Goal: Task Accomplishment & Management: Complete application form

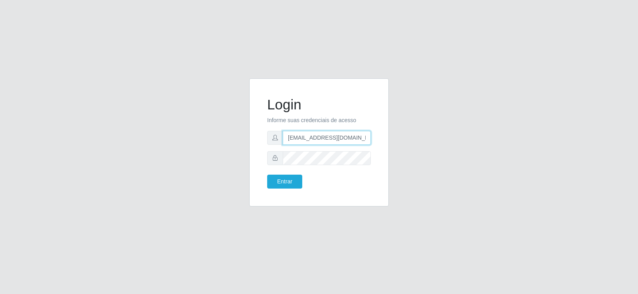
click at [342, 140] on input "[EMAIL_ADDRESS][DOMAIN_NAME]" at bounding box center [327, 138] width 88 height 14
type input "[EMAIL_ADDRESS][DOMAIN_NAME]"
click at [273, 160] on div at bounding box center [319, 158] width 104 height 14
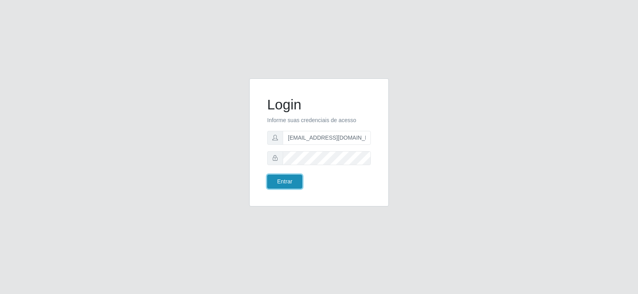
click at [300, 179] on button "Entrar" at bounding box center [284, 182] width 35 height 14
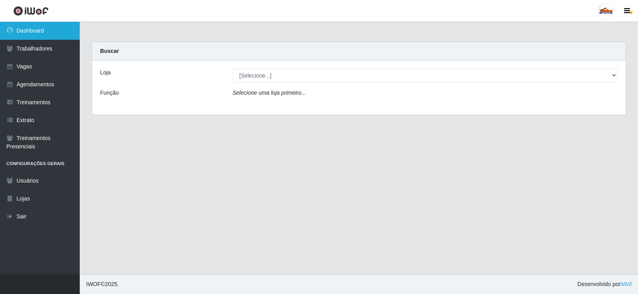
click at [31, 25] on link "Dashboard" at bounding box center [40, 31] width 80 height 18
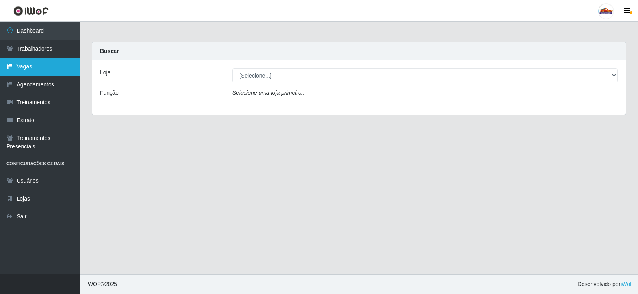
click at [49, 67] on link "Vagas" at bounding box center [40, 67] width 80 height 18
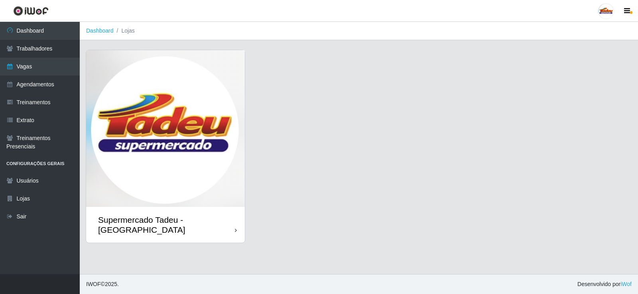
click at [188, 108] on img at bounding box center [165, 128] width 159 height 157
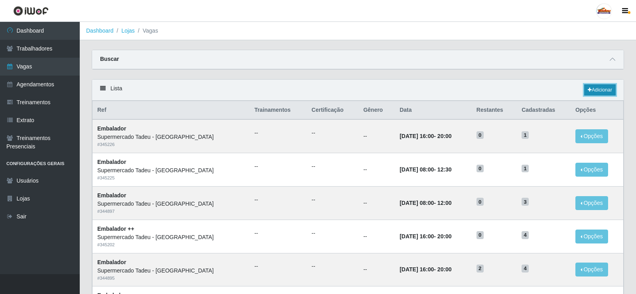
click at [601, 91] on link "Adicionar" at bounding box center [599, 89] width 31 height 11
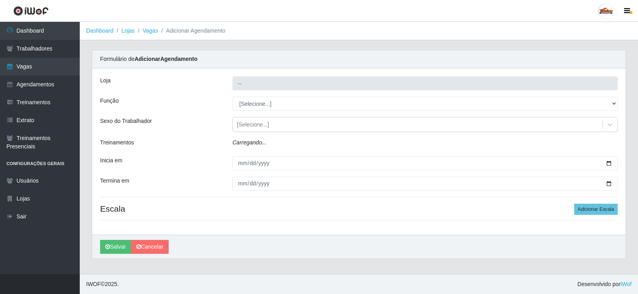
type input "Supermercado Tadeu - [GEOGRAPHIC_DATA]"
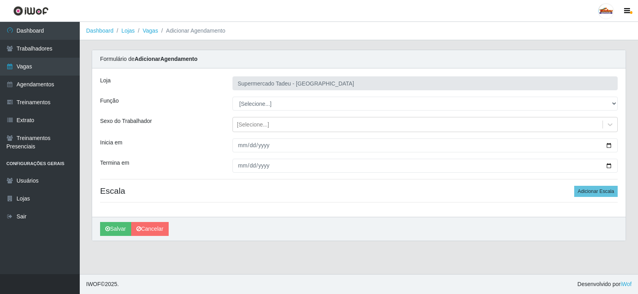
drag, startPoint x: 188, startPoint y: 116, endPoint x: 292, endPoint y: 100, distance: 104.8
click at [191, 114] on div "Loja Supermercado Tadeu - [GEOGRAPHIC_DATA] Função [Selecione...] ASG ASG + ASG…" at bounding box center [358, 143] width 533 height 149
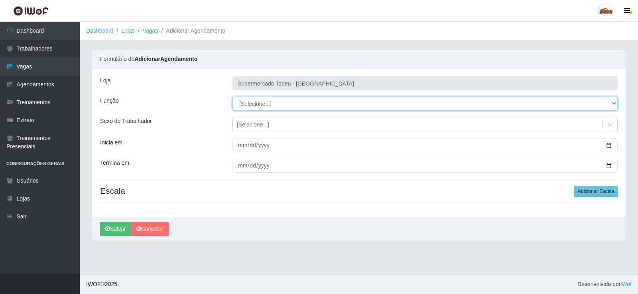
drag, startPoint x: 292, startPoint y: 100, endPoint x: 276, endPoint y: 108, distance: 17.1
click at [292, 100] on select "[Selecione...] ASG ASG + ASG ++ Auxiliar de Estacionamento Auxiliar de Estacion…" at bounding box center [424, 104] width 385 height 14
select select "1"
click at [232, 97] on select "[Selecione...] ASG ASG + ASG ++ Auxiliar de Estacionamento Auxiliar de Estacion…" at bounding box center [424, 104] width 385 height 14
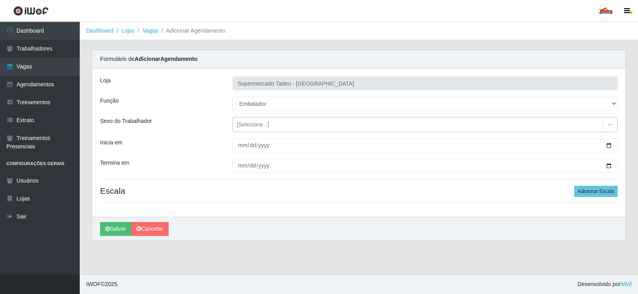
click at [261, 125] on div "[Selecione...]" at bounding box center [253, 125] width 32 height 8
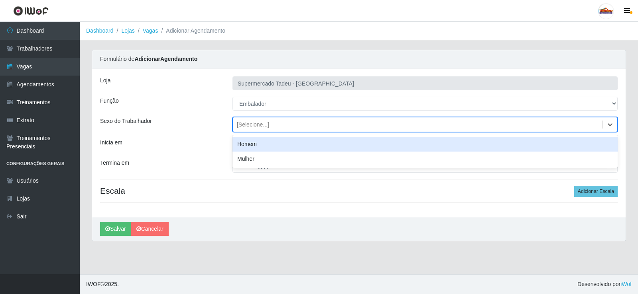
click at [261, 125] on div "[Selecione...]" at bounding box center [253, 125] width 32 height 8
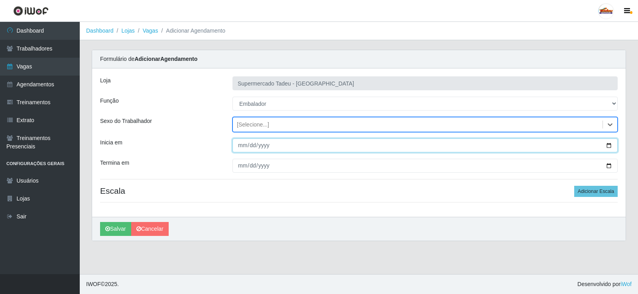
click at [258, 147] on input "Inicia em" at bounding box center [424, 146] width 385 height 14
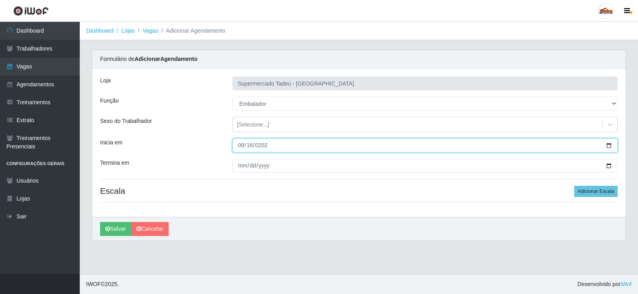
type input "[DATE]"
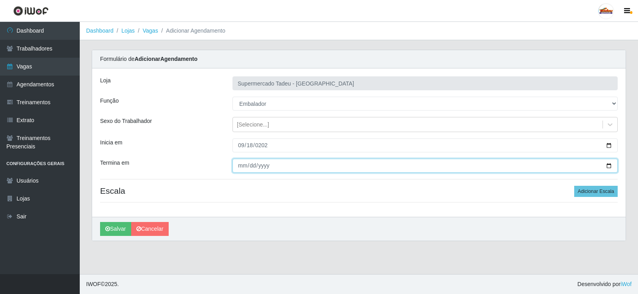
click at [250, 168] on input "Termina em" at bounding box center [424, 166] width 385 height 14
click at [246, 168] on input "Termina em" at bounding box center [424, 166] width 385 height 14
click at [243, 166] on input "Termina em" at bounding box center [424, 166] width 385 height 14
type input "[DATE]"
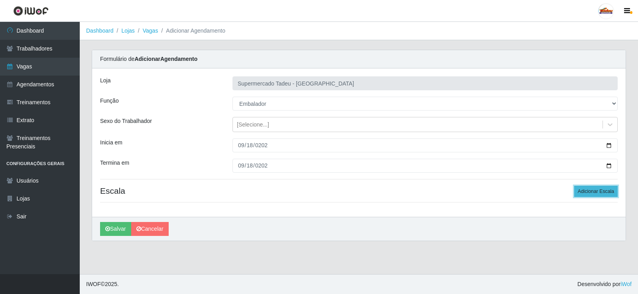
click at [585, 192] on button "Adicionar Escala" at bounding box center [595, 191] width 43 height 11
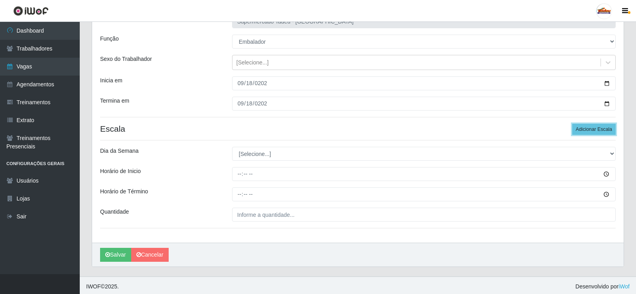
scroll to position [65, 0]
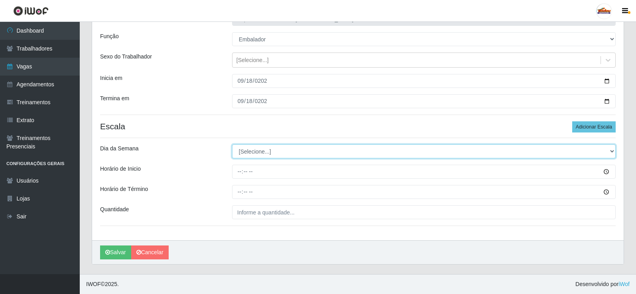
click at [257, 155] on select "[Selecione...] Segunda Terça Quarta Quinta Sexta Sábado Domingo" at bounding box center [423, 152] width 383 height 14
drag, startPoint x: 254, startPoint y: 151, endPoint x: 253, endPoint y: 157, distance: 6.4
click at [255, 151] on select "[Selecione...] Segunda Terça Quarta Quinta Sexta Sábado Domingo" at bounding box center [423, 152] width 383 height 14
select select "4"
click at [232, 145] on select "[Selecione...] Segunda Terça Quarta Quinta Sexta Sábado Domingo" at bounding box center [423, 152] width 383 height 14
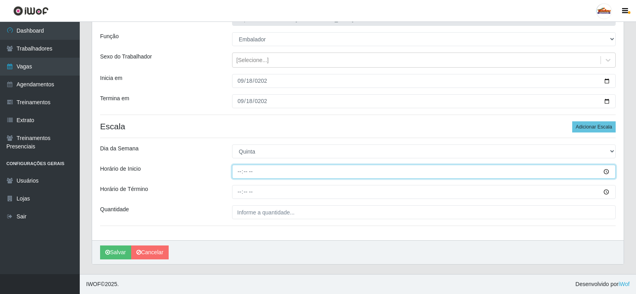
click at [239, 175] on input "Horário de Inicio" at bounding box center [423, 172] width 383 height 14
type input "08:00"
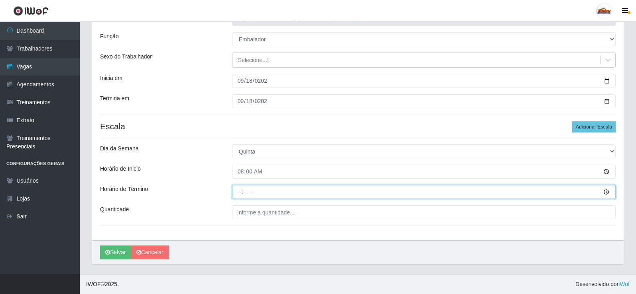
click at [241, 192] on input "Horário de Término" at bounding box center [423, 192] width 383 height 14
type input "12:00"
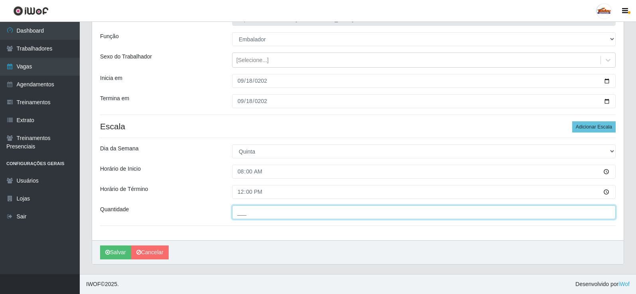
click at [239, 209] on input "___" at bounding box center [423, 213] width 383 height 14
type input "1__"
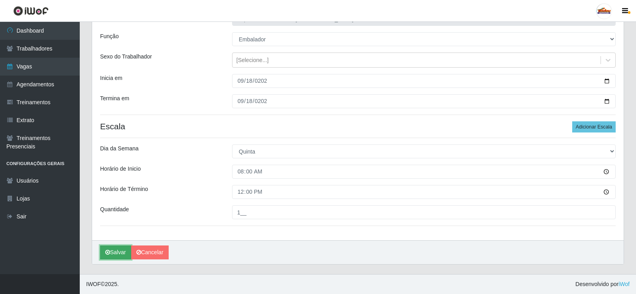
click at [117, 253] on button "Salvar" at bounding box center [115, 253] width 31 height 14
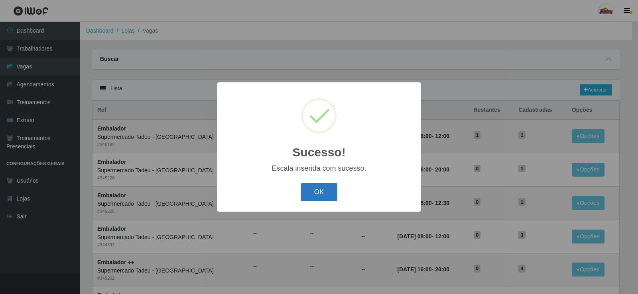
click at [329, 188] on button "OK" at bounding box center [318, 192] width 37 height 19
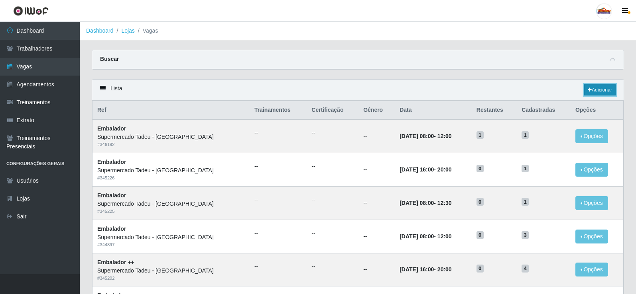
click at [598, 85] on link "Adicionar" at bounding box center [599, 89] width 31 height 11
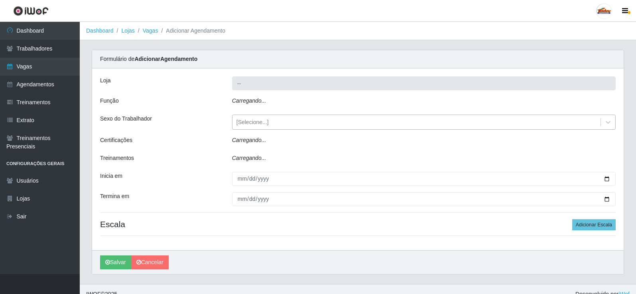
type input "Supermercado Tadeu - [GEOGRAPHIC_DATA]"
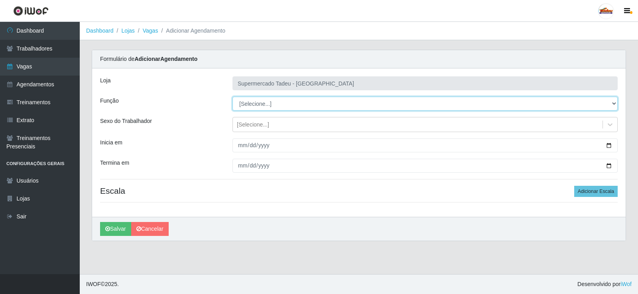
click at [262, 104] on select "[Selecione...] ASG ASG + ASG ++ Auxiliar de Estacionamento Auxiliar de Estacion…" at bounding box center [424, 104] width 385 height 14
select select "1"
click at [232, 97] on select "[Selecione...] ASG ASG + ASG ++ Auxiliar de Estacionamento Auxiliar de Estacion…" at bounding box center [424, 104] width 385 height 14
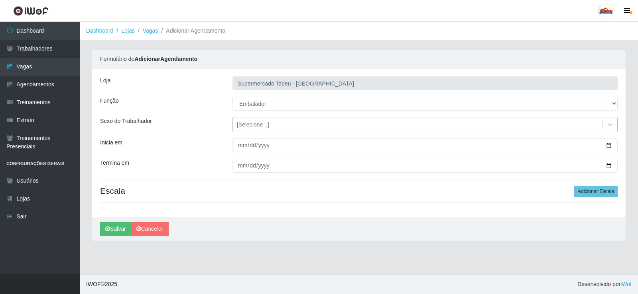
click at [256, 123] on div "[Selecione...]" at bounding box center [253, 125] width 32 height 8
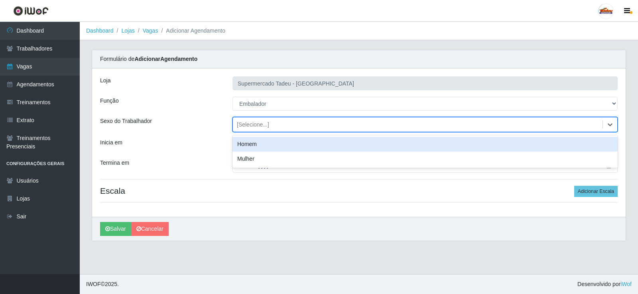
click at [253, 118] on div "[Selecione...]" at bounding box center [424, 124] width 385 height 15
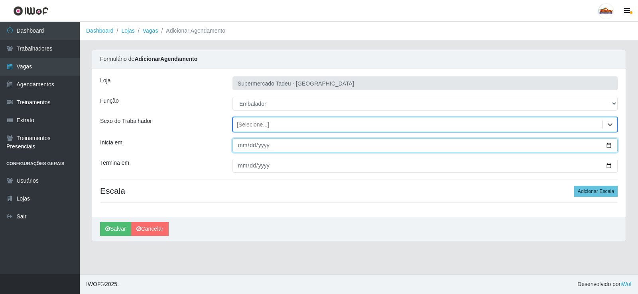
click at [241, 148] on input "Inicia em" at bounding box center [424, 146] width 385 height 14
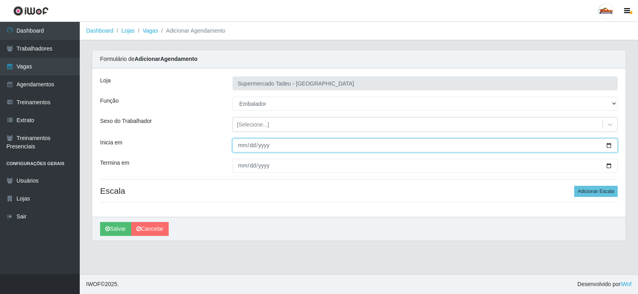
click at [237, 151] on input "Inicia em" at bounding box center [424, 146] width 385 height 14
type input "[DATE]"
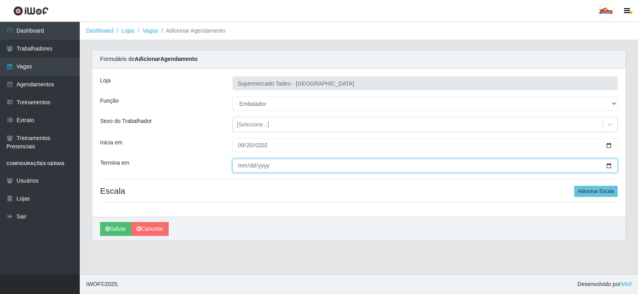
click at [239, 165] on input "Termina em" at bounding box center [424, 166] width 385 height 14
type input "[DATE]"
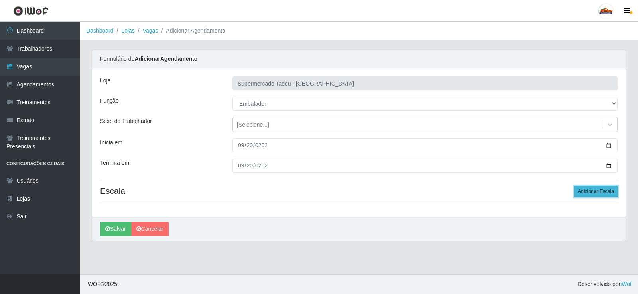
click at [581, 190] on button "Adicionar Escala" at bounding box center [595, 191] width 43 height 11
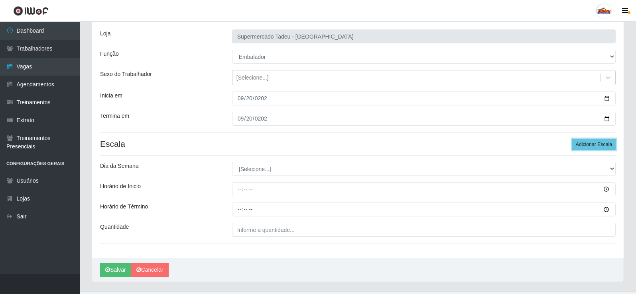
scroll to position [65, 0]
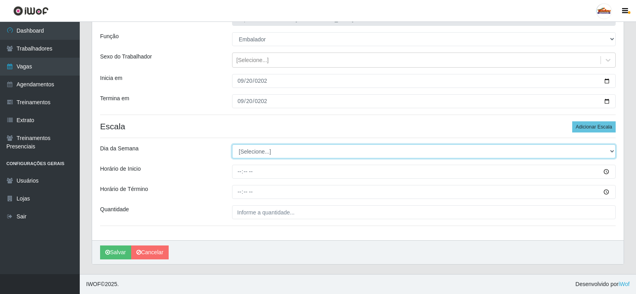
click at [258, 153] on select "[Selecione...] Segunda Terça Quarta Quinta Sexta Sábado Domingo" at bounding box center [423, 152] width 383 height 14
select select "6"
click at [232, 145] on select "[Selecione...] Segunda Terça Quarta Quinta Sexta Sábado Domingo" at bounding box center [423, 152] width 383 height 14
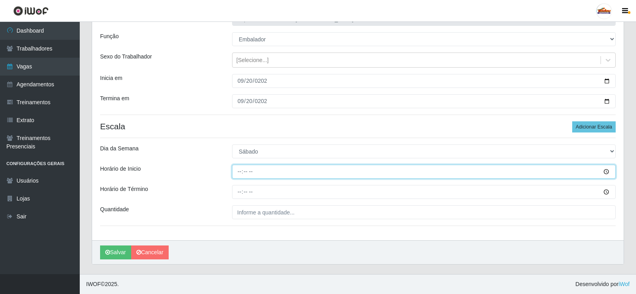
click at [240, 173] on input "Horário de Inicio" at bounding box center [423, 172] width 383 height 14
type input "07:30"
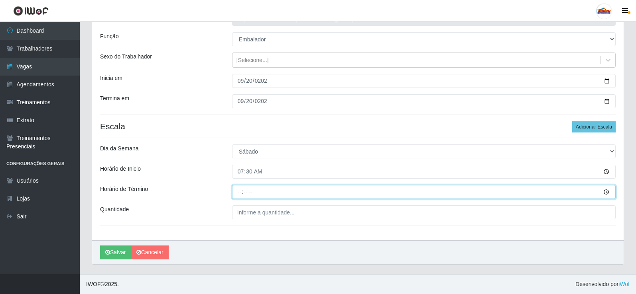
click at [244, 197] on input "Horário de Término" at bounding box center [423, 192] width 383 height 14
type input "13:00"
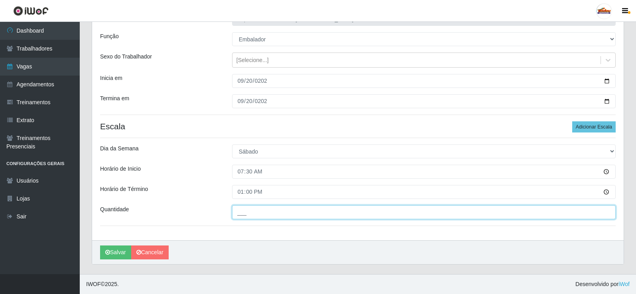
click at [243, 207] on input "___" at bounding box center [423, 213] width 383 height 14
drag, startPoint x: 218, startPoint y: 212, endPoint x: 216, endPoint y: 206, distance: 6.2
click at [216, 211] on div "Quantidade ___" at bounding box center [357, 213] width 527 height 14
type input "1__"
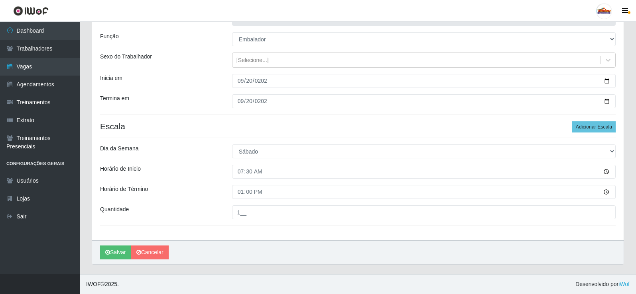
click at [171, 192] on div "Horário de Término" at bounding box center [160, 192] width 132 height 14
click at [111, 251] on button "Salvar" at bounding box center [115, 253] width 31 height 14
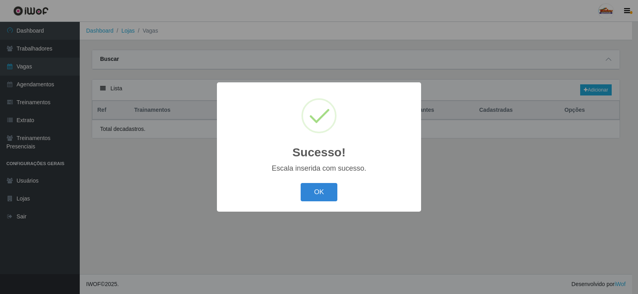
click at [311, 191] on button "OK" at bounding box center [318, 192] width 37 height 19
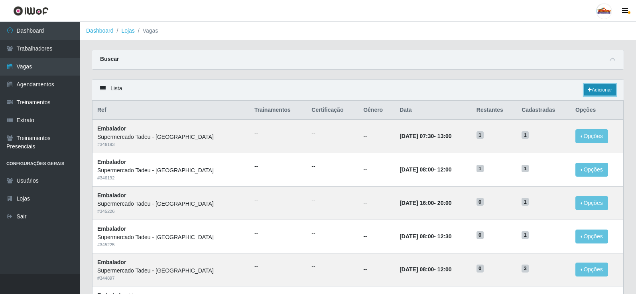
click at [608, 92] on link "Adicionar" at bounding box center [599, 89] width 31 height 11
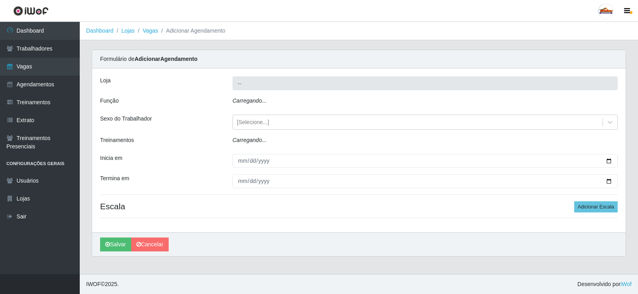
type input "Supermercado Tadeu - [GEOGRAPHIC_DATA]"
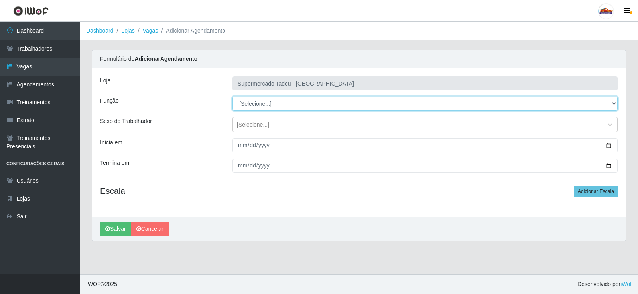
click at [257, 103] on select "[Selecione...] ASG ASG + ASG ++ Auxiliar de Estacionamento Auxiliar de Estacion…" at bounding box center [424, 104] width 385 height 14
select select "1"
click at [232, 97] on select "[Selecione...] ASG ASG + ASG ++ Auxiliar de Estacionamento Auxiliar de Estacion…" at bounding box center [424, 104] width 385 height 14
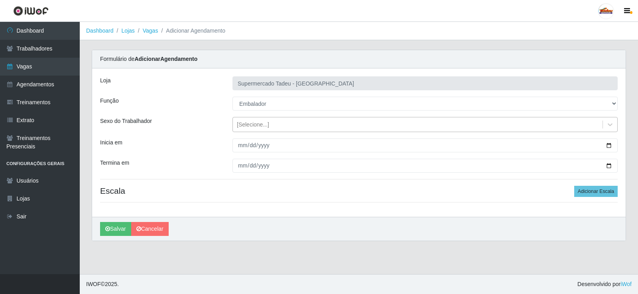
click at [257, 117] on div "[Selecione...]" at bounding box center [424, 124] width 385 height 15
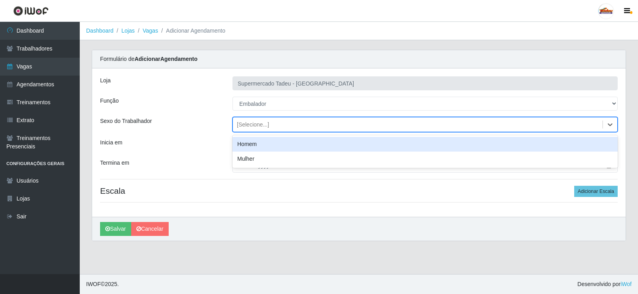
click at [256, 122] on div "[Selecione...]" at bounding box center [253, 125] width 32 height 8
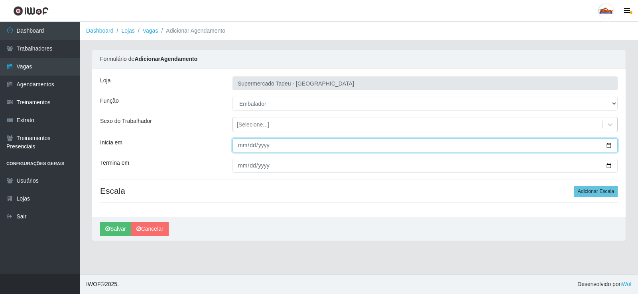
click at [250, 143] on input "Inicia em" at bounding box center [424, 146] width 385 height 14
click at [240, 146] on input "Inicia em" at bounding box center [424, 146] width 385 height 14
click at [234, 145] on input "Inicia em" at bounding box center [424, 146] width 385 height 14
type input "[DATE]"
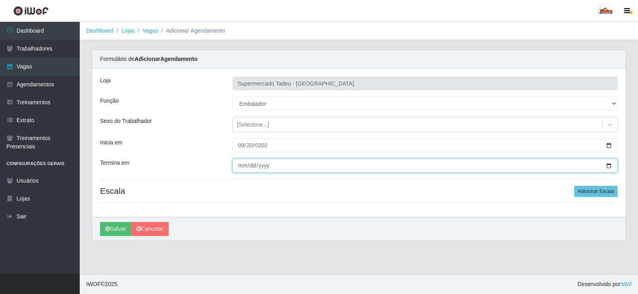
click at [241, 164] on input "Termina em" at bounding box center [424, 166] width 385 height 14
type input "[DATE]"
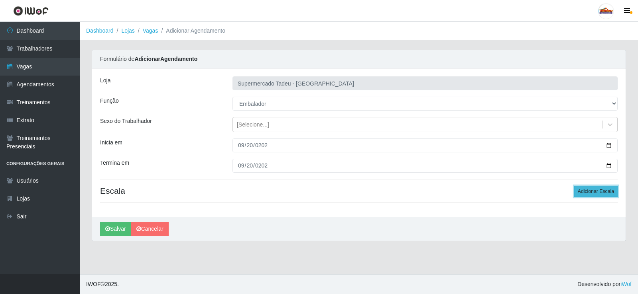
click at [594, 196] on button "Adicionar Escala" at bounding box center [595, 191] width 43 height 11
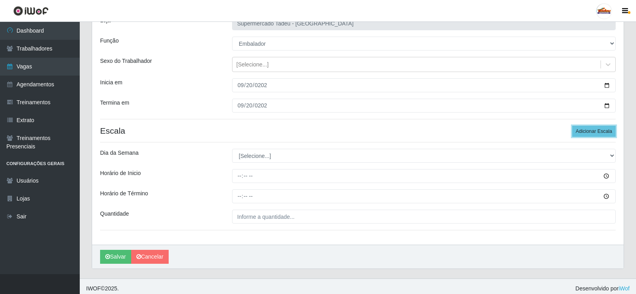
scroll to position [65, 0]
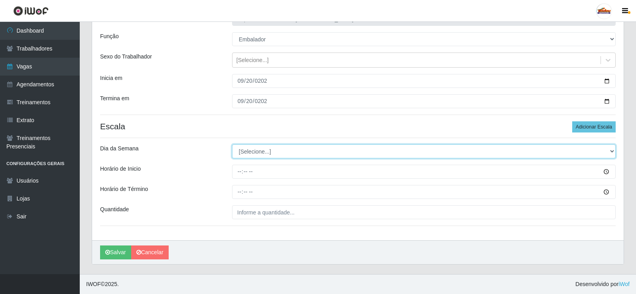
click at [251, 151] on select "[Selecione...] Segunda Terça Quarta Quinta Sexta Sábado Domingo" at bounding box center [423, 152] width 383 height 14
click at [253, 149] on select "[Selecione...] Segunda Terça Quarta Quinta Sexta Sábado Domingo" at bounding box center [423, 152] width 383 height 14
select select "6"
click at [232, 145] on select "[Selecione...] Segunda Terça Quarta Quinta Sexta Sábado Domingo" at bounding box center [423, 152] width 383 height 14
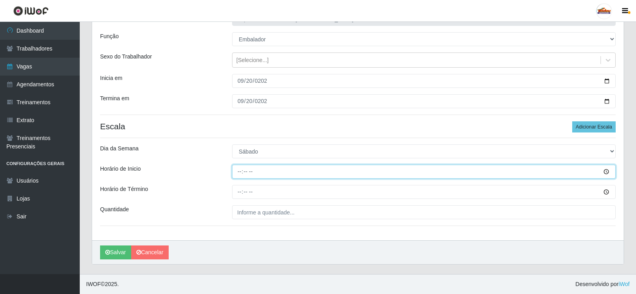
click at [243, 169] on input "Horário de Inicio" at bounding box center [423, 172] width 383 height 14
type input "08:00"
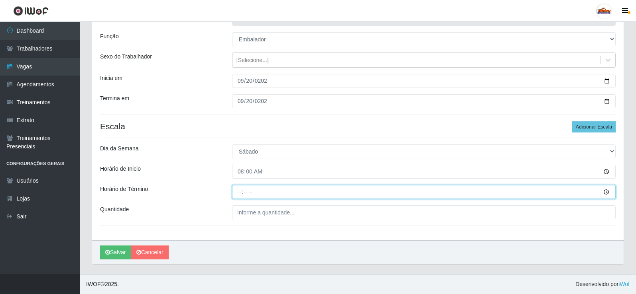
click at [234, 193] on input "Horário de Término" at bounding box center [423, 192] width 383 height 14
type input "13:00"
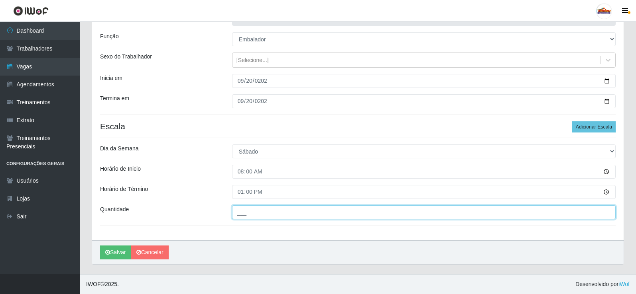
click at [235, 211] on input "___" at bounding box center [423, 213] width 383 height 14
type input "2__"
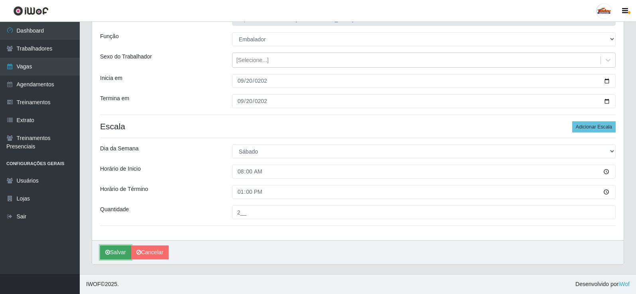
click at [117, 253] on button "Salvar" at bounding box center [115, 253] width 31 height 14
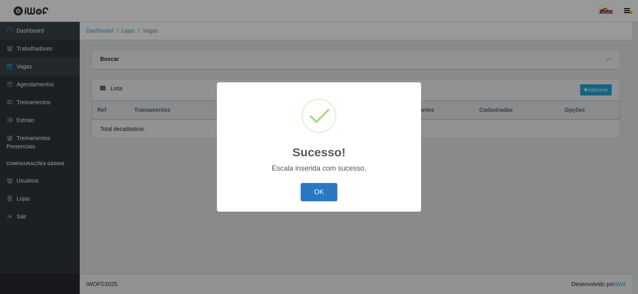
click at [324, 188] on button "OK" at bounding box center [318, 192] width 37 height 19
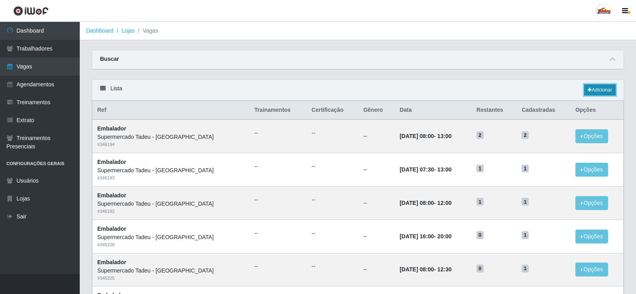
click at [599, 92] on link "Adicionar" at bounding box center [599, 89] width 31 height 11
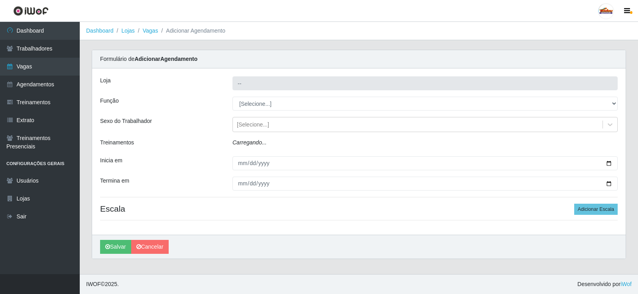
type input "Supermercado Tadeu - [GEOGRAPHIC_DATA]"
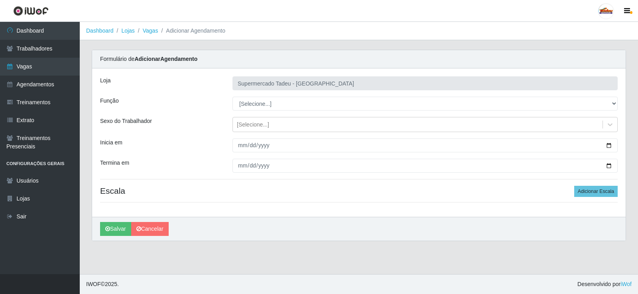
click at [266, 111] on div "Loja Supermercado Tadeu - [GEOGRAPHIC_DATA] Função [Selecione...] ASG ASG + ASG…" at bounding box center [358, 143] width 533 height 149
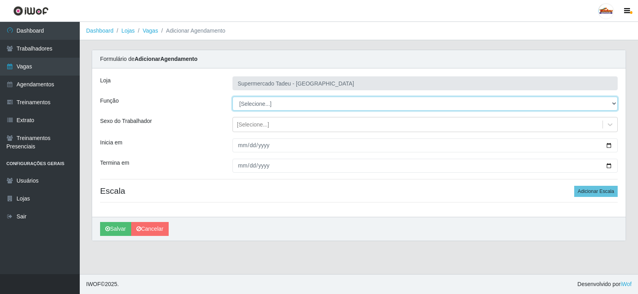
click at [264, 106] on select "[Selecione...] ASG ASG + ASG ++ Auxiliar de Estacionamento Auxiliar de Estacion…" at bounding box center [424, 104] width 385 height 14
select select "1"
click at [232, 97] on select "[Selecione...] ASG ASG + ASG ++ Auxiliar de Estacionamento Auxiliar de Estacion…" at bounding box center [424, 104] width 385 height 14
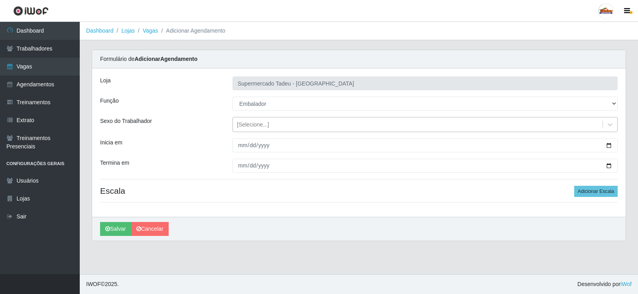
click at [247, 124] on div "[Selecione...]" at bounding box center [253, 125] width 32 height 8
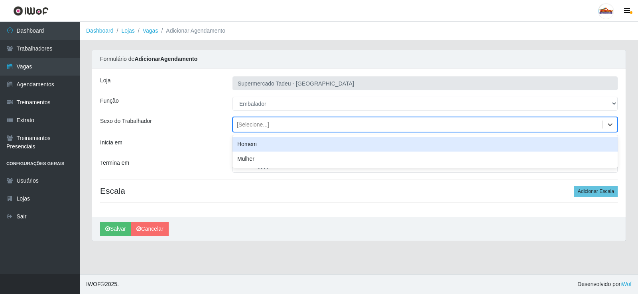
click at [247, 125] on div "[Selecione...]" at bounding box center [253, 125] width 32 height 8
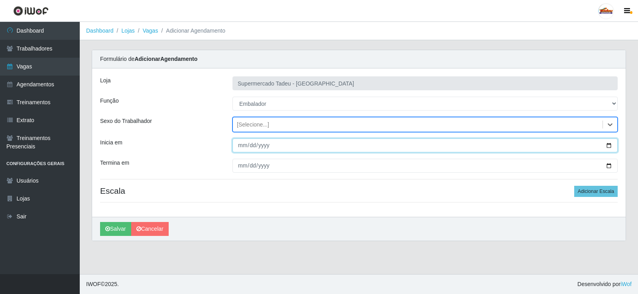
click at [246, 147] on input "Inicia em" at bounding box center [424, 146] width 385 height 14
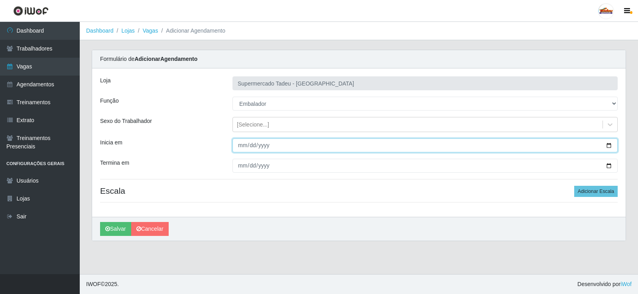
drag, startPoint x: 235, startPoint y: 140, endPoint x: 237, endPoint y: 148, distance: 8.8
click at [235, 145] on input "Inicia em" at bounding box center [424, 146] width 385 height 14
type input "[DATE]"
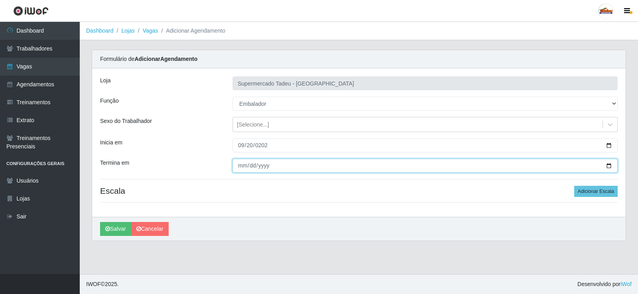
click at [247, 168] on input "Termina em" at bounding box center [424, 166] width 385 height 14
click at [243, 168] on input "Termina em" at bounding box center [424, 166] width 385 height 14
type input "[DATE]"
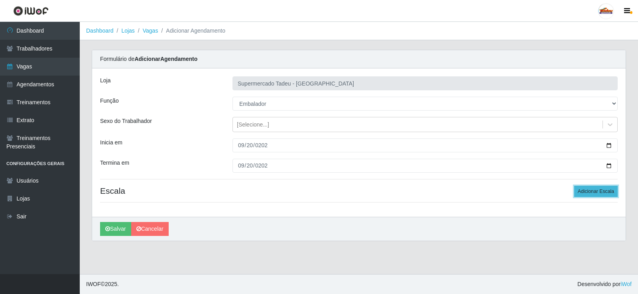
click at [586, 191] on button "Adicionar Escala" at bounding box center [595, 191] width 43 height 11
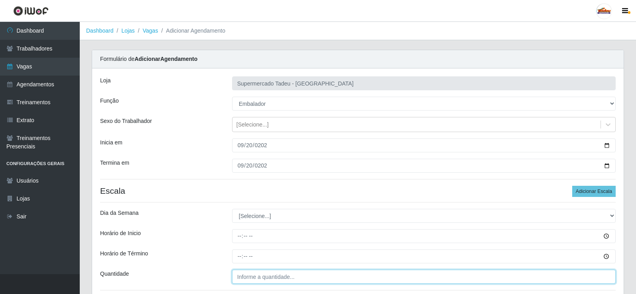
type input "___"
click at [315, 271] on input "___" at bounding box center [423, 277] width 383 height 14
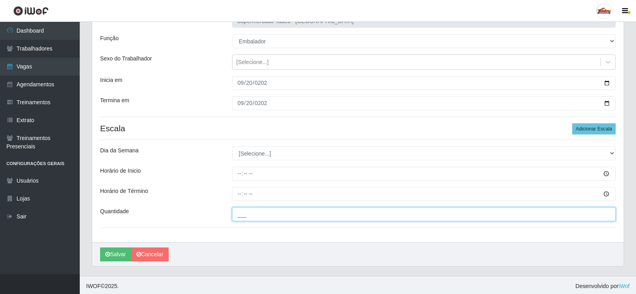
scroll to position [65, 0]
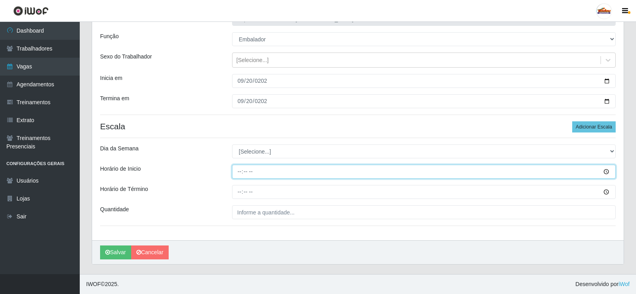
drag, startPoint x: 240, startPoint y: 173, endPoint x: 246, endPoint y: 210, distance: 38.3
click at [243, 184] on div "Loja Supermercado Tadeu - [GEOGRAPHIC_DATA] Função [Selecione...] ASG ASG + ASG…" at bounding box center [357, 122] width 531 height 237
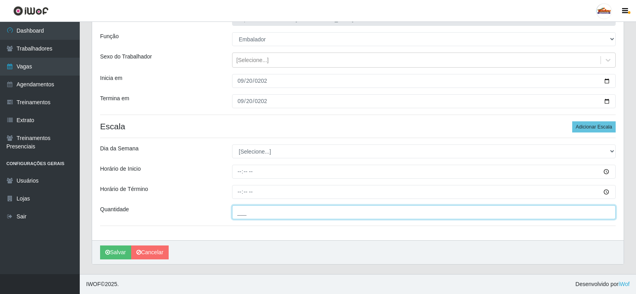
click at [245, 213] on input "___" at bounding box center [423, 213] width 383 height 14
type input "3__"
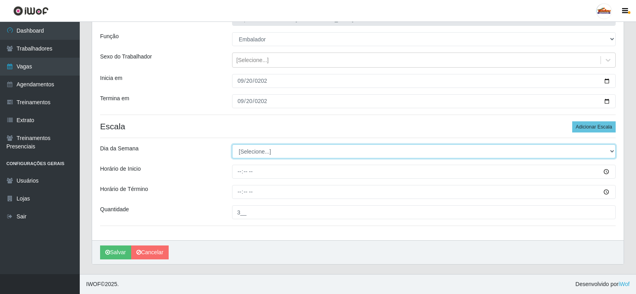
click at [247, 156] on select "[Selecione...] Segunda Terça Quarta Quinta Sexta Sábado Domingo" at bounding box center [423, 152] width 383 height 14
select select "6"
click at [232, 145] on select "[Selecione...] Segunda Terça Quarta Quinta Sexta Sábado Domingo" at bounding box center [423, 152] width 383 height 14
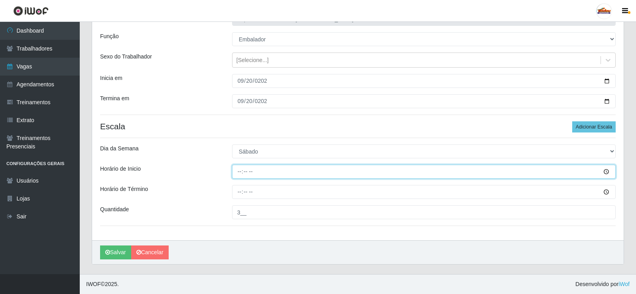
click at [236, 176] on input "Horário de Inicio" at bounding box center [423, 172] width 383 height 14
type input "16:00"
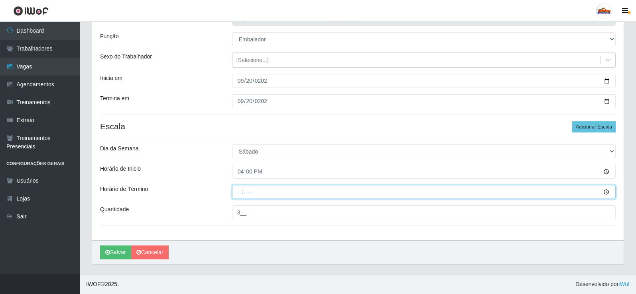
click at [238, 194] on input "Horário de Término" at bounding box center [423, 192] width 383 height 14
type input "20:00"
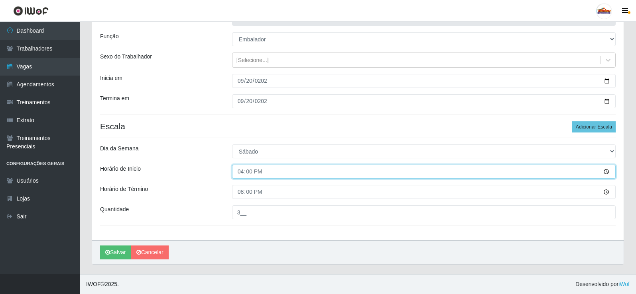
click at [243, 171] on input "16:00" at bounding box center [423, 172] width 383 height 14
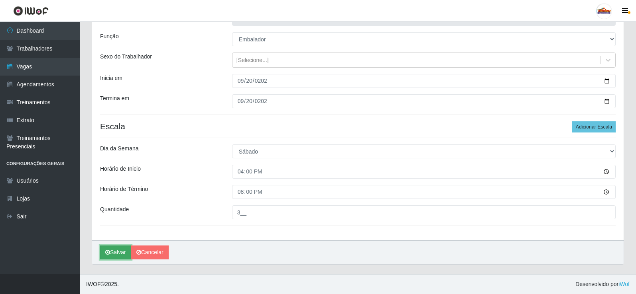
click at [118, 251] on button "Salvar" at bounding box center [115, 253] width 31 height 14
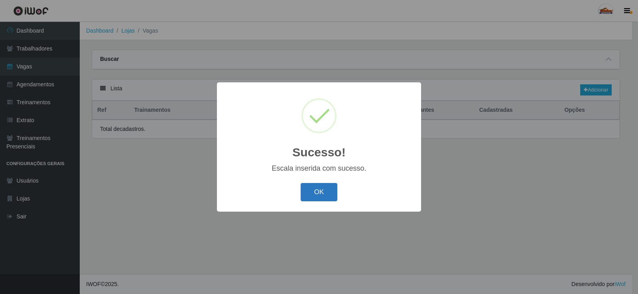
drag, startPoint x: 315, startPoint y: 179, endPoint x: 315, endPoint y: 187, distance: 8.0
click at [315, 181] on div "Sucesso! × Escala inserida com sucesso. OK Cancel" at bounding box center [319, 146] width 204 height 129
click at [315, 189] on button "OK" at bounding box center [318, 192] width 37 height 19
